Goal: Task Accomplishment & Management: Manage account settings

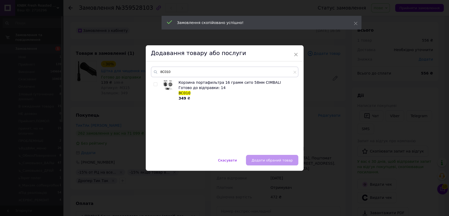
type input "8C010"
click at [155, 83] on input "checkbox" at bounding box center [155, 84] width 3 height 3
checkbox input "true"
click at [270, 158] on span "Додати обраний товар" at bounding box center [272, 160] width 41 height 4
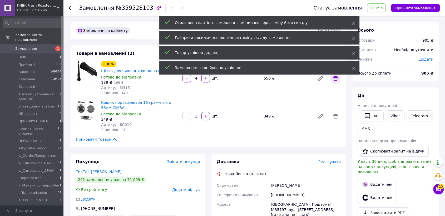
click at [337, 75] on icon at bounding box center [335, 78] width 6 height 6
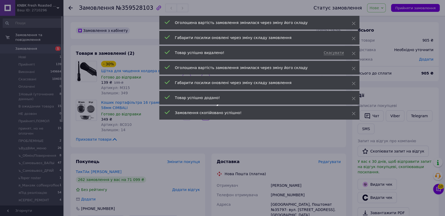
type input "1"
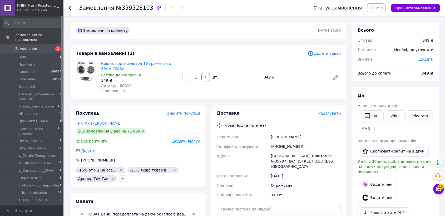
click at [430, 57] on span "Додати" at bounding box center [426, 59] width 14 height 4
click at [394, 76] on input "text" at bounding box center [389, 75] width 31 height 11
type input "53"
click at [410, 90] on button "Зберегти" at bounding box center [416, 90] width 26 height 11
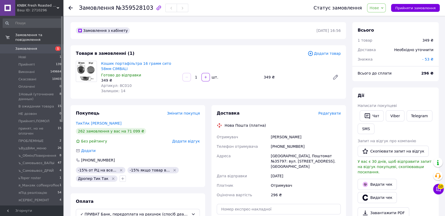
click at [378, 7] on span "Нове" at bounding box center [373, 8] width 9 height 4
click at [384, 24] on li "Виконано" at bounding box center [395, 26] width 57 height 8
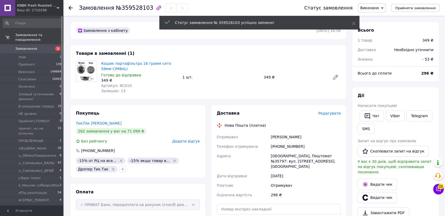
click at [429, 58] on div "- 53 ₴" at bounding box center [428, 59] width 18 height 12
drag, startPoint x: 429, startPoint y: 58, endPoint x: 430, endPoint y: 62, distance: 3.4
click at [430, 58] on div "- 53 ₴" at bounding box center [428, 59] width 18 height 12
click at [428, 71] on b "296 ₴" at bounding box center [427, 73] width 12 height 4
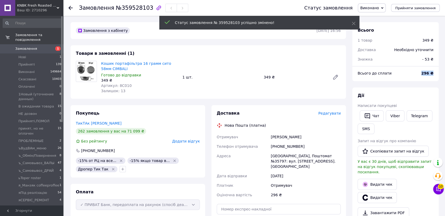
click at [428, 71] on b "296 ₴" at bounding box center [427, 73] width 12 height 4
copy div "296 ₴"
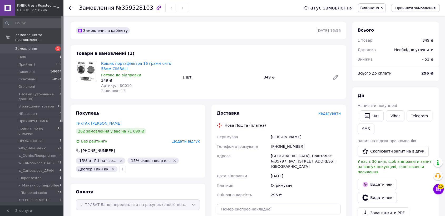
click at [134, 7] on span "№359528103" at bounding box center [134, 8] width 37 height 6
copy span "359528103"
